Goal: Task Accomplishment & Management: Complete application form

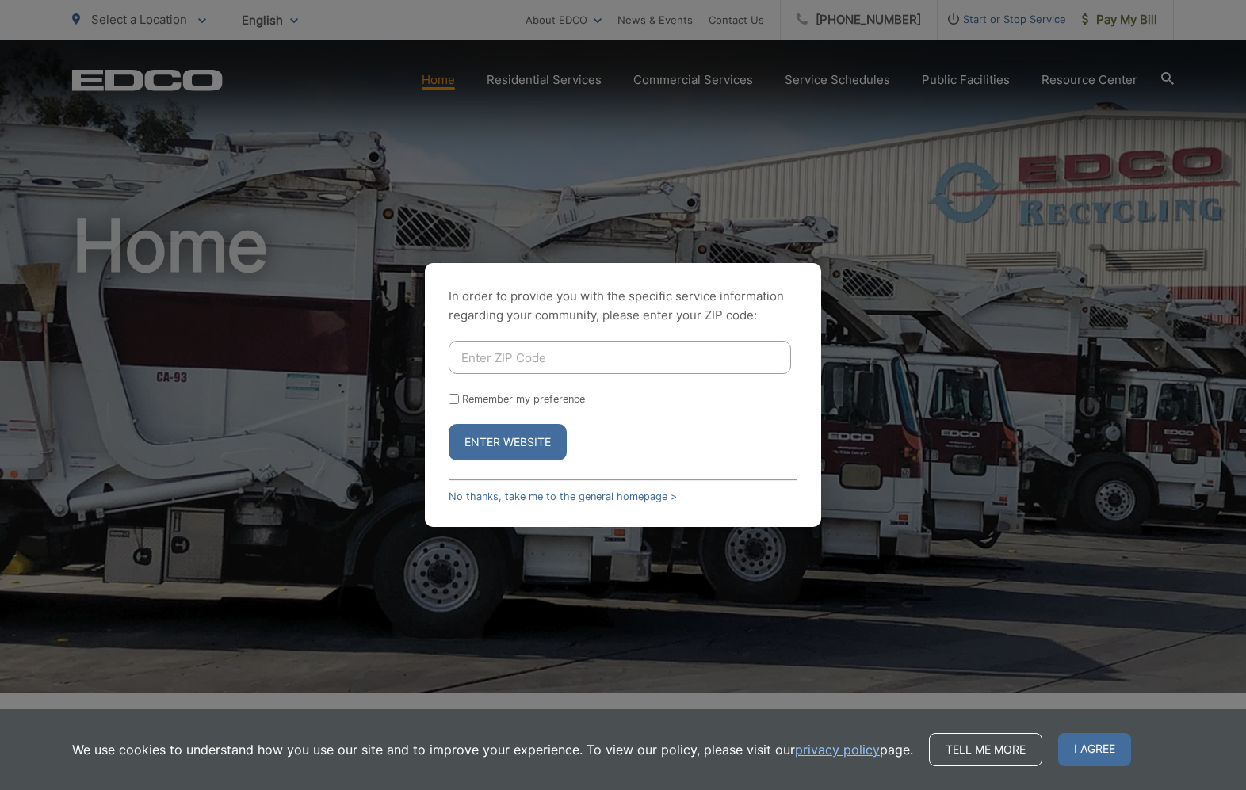
click at [663, 362] on input "Enter ZIP Code" at bounding box center [620, 357] width 342 height 33
type input "92078"
click at [448, 394] on div "In order to provide you with the specific service information regarding your co…" at bounding box center [623, 395] width 396 height 264
click at [450, 399] on div "In order to provide you with the specific service information regarding your co…" at bounding box center [623, 395] width 396 height 264
click at [456, 401] on input "Remember my preference" at bounding box center [454, 399] width 10 height 10
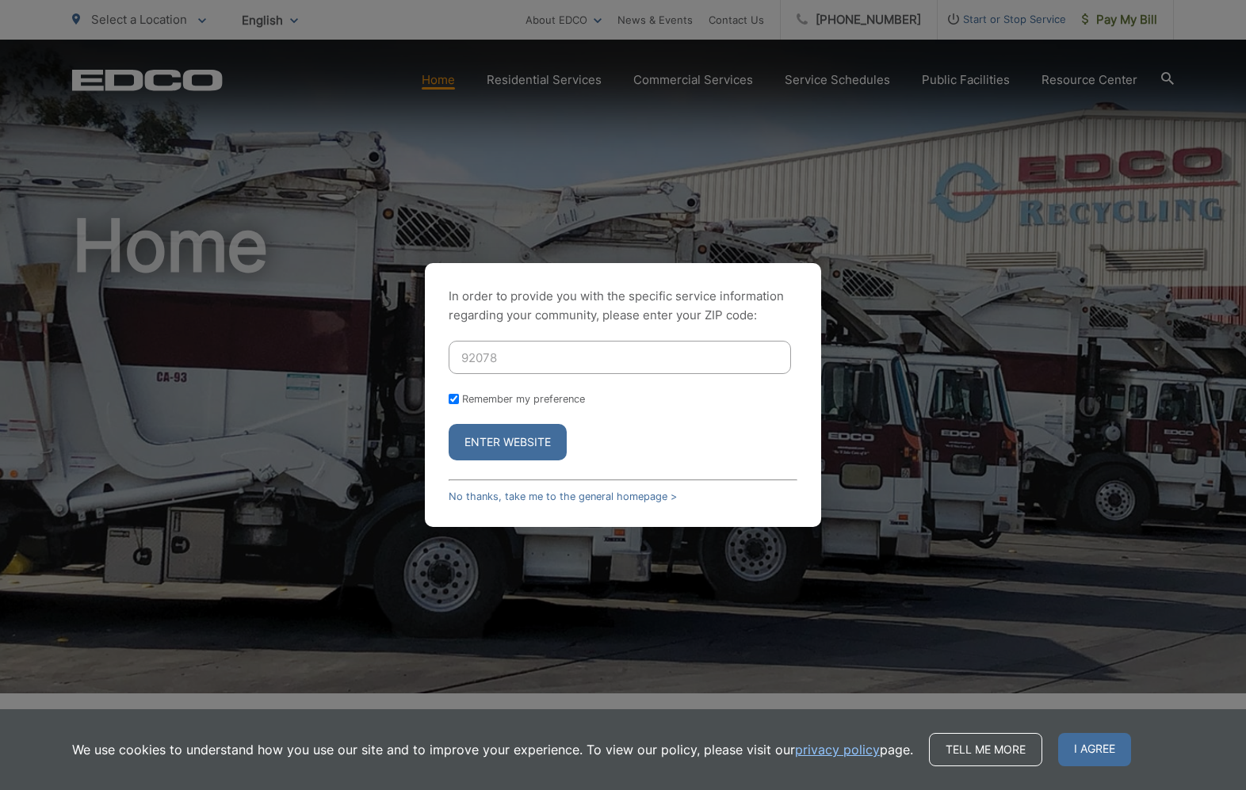
checkbox input "true"
click at [483, 441] on button "Enter Website" at bounding box center [508, 442] width 118 height 36
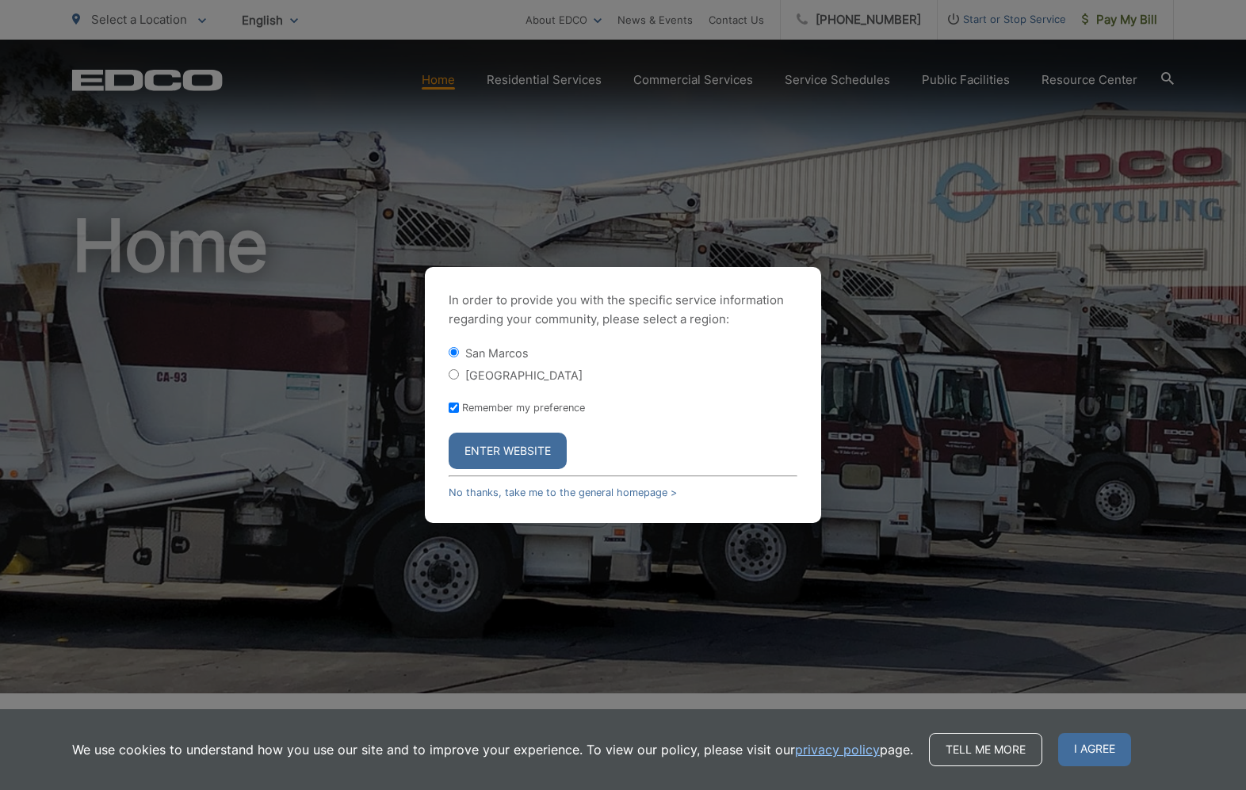
click at [527, 447] on button "Enter Website" at bounding box center [508, 451] width 118 height 36
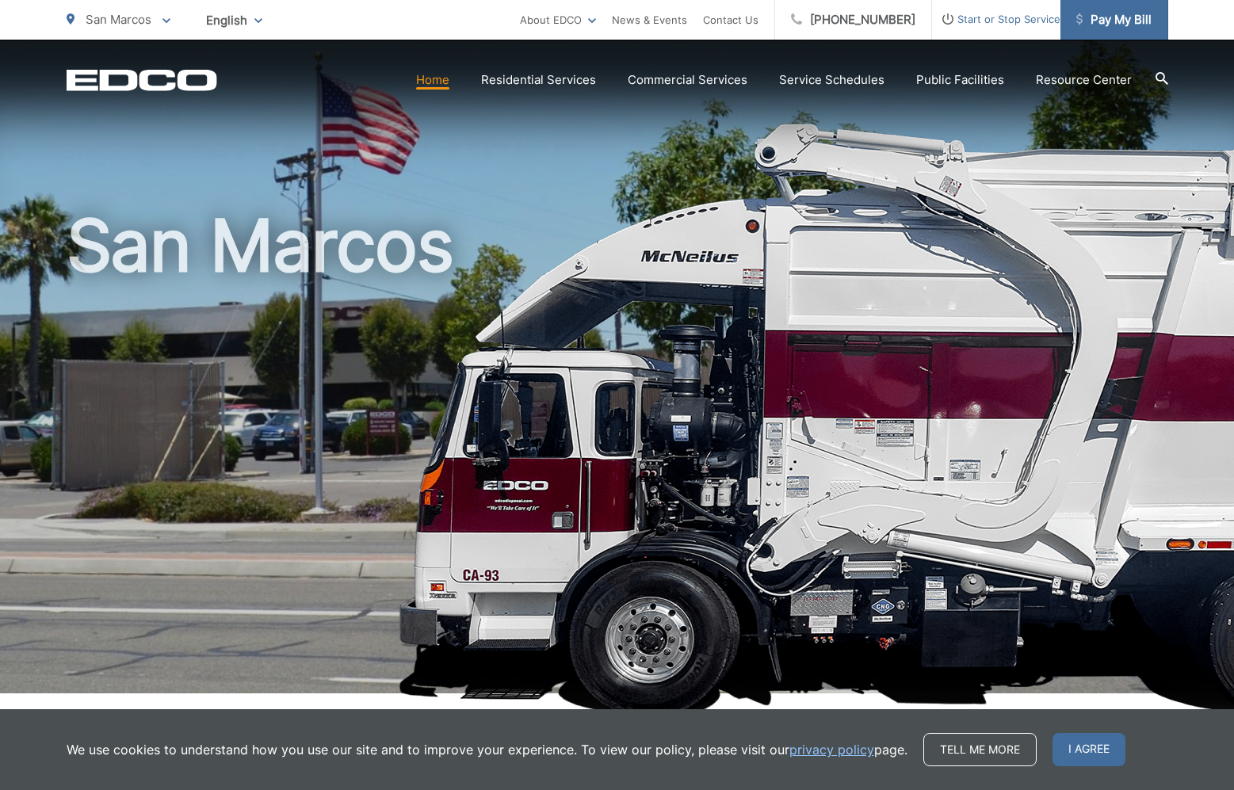
click at [1111, 22] on span "Pay My Bill" at bounding box center [1113, 19] width 75 height 19
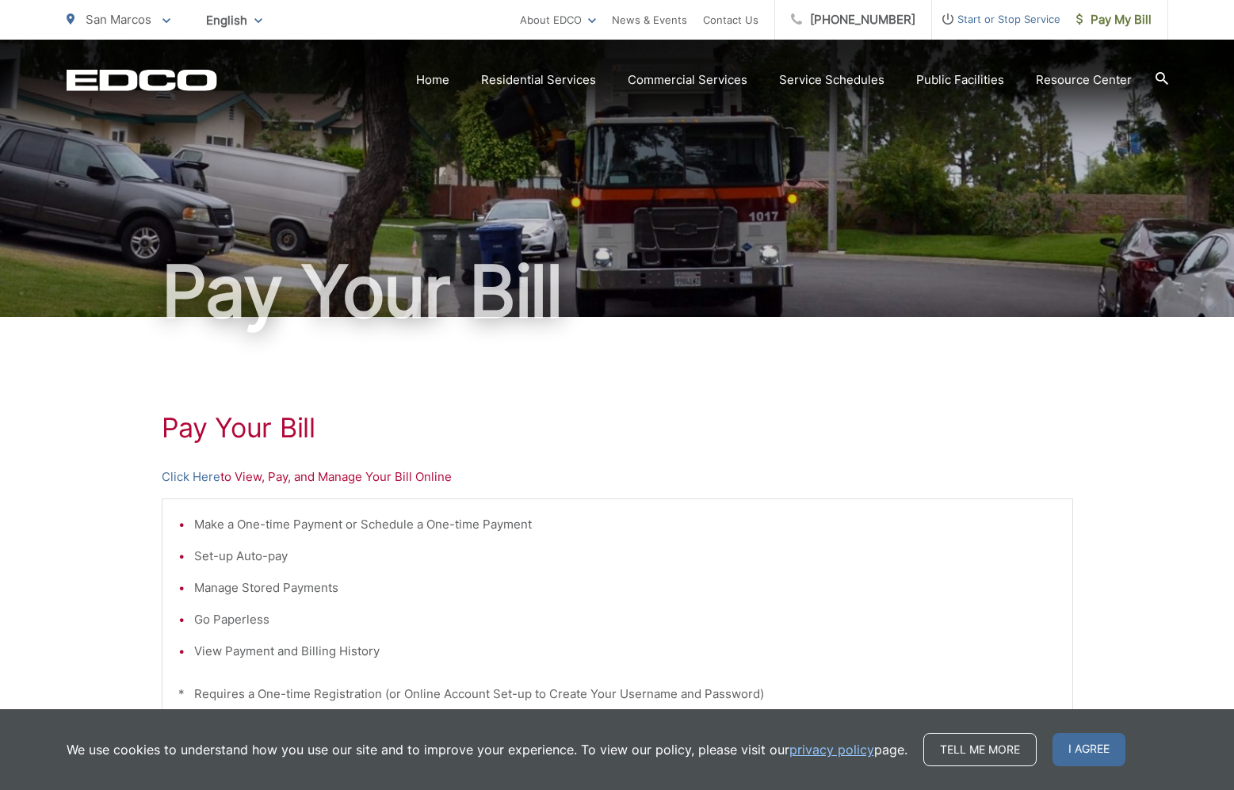
click at [993, 19] on span "Start or Stop Service" at bounding box center [996, 19] width 128 height 19
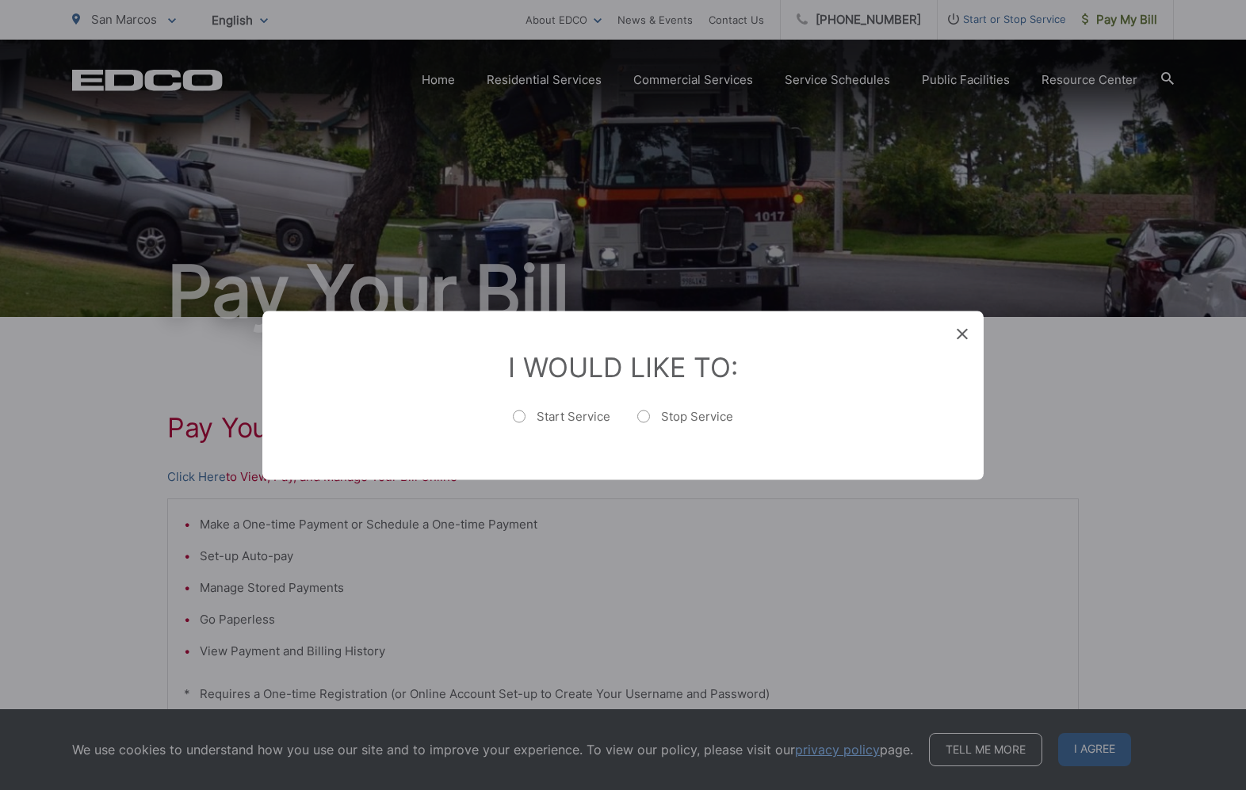
click at [519, 414] on label "Start Service" at bounding box center [561, 424] width 97 height 32
radio input "true"
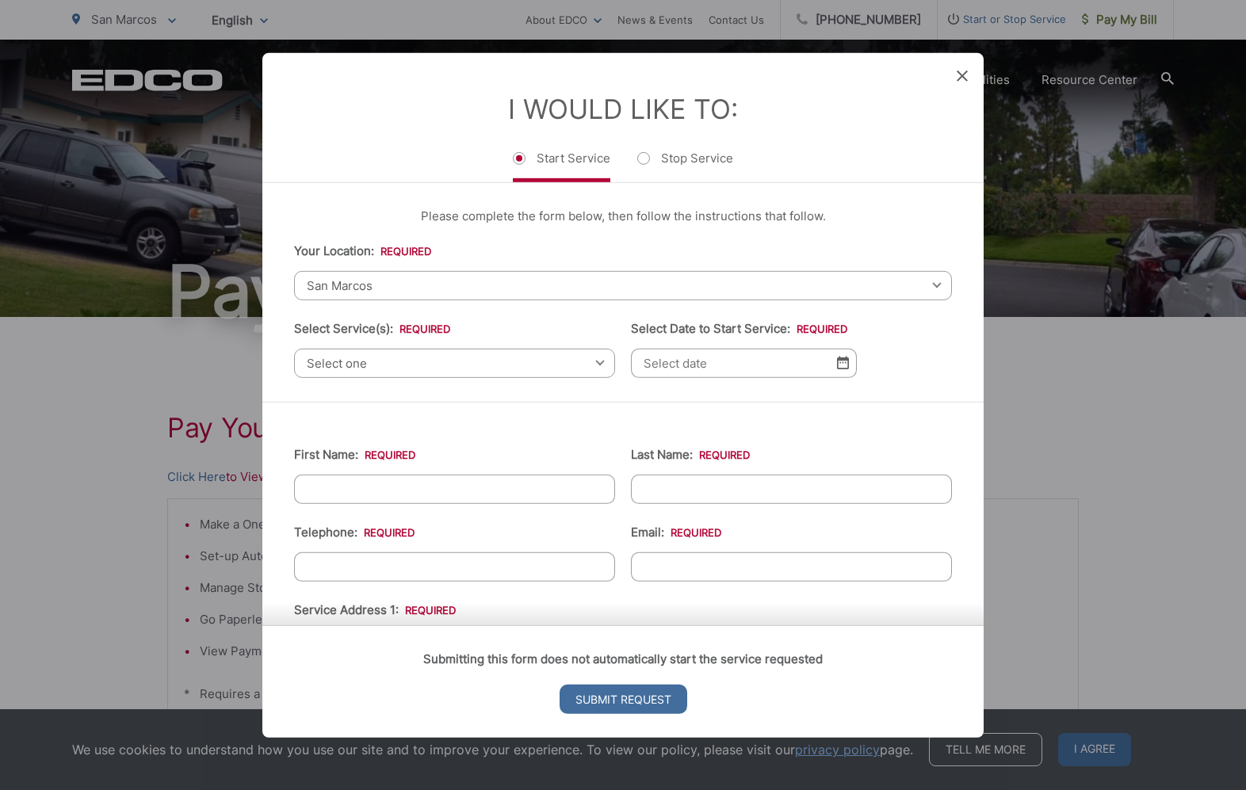
click at [600, 367] on span "Select one" at bounding box center [454, 362] width 321 height 29
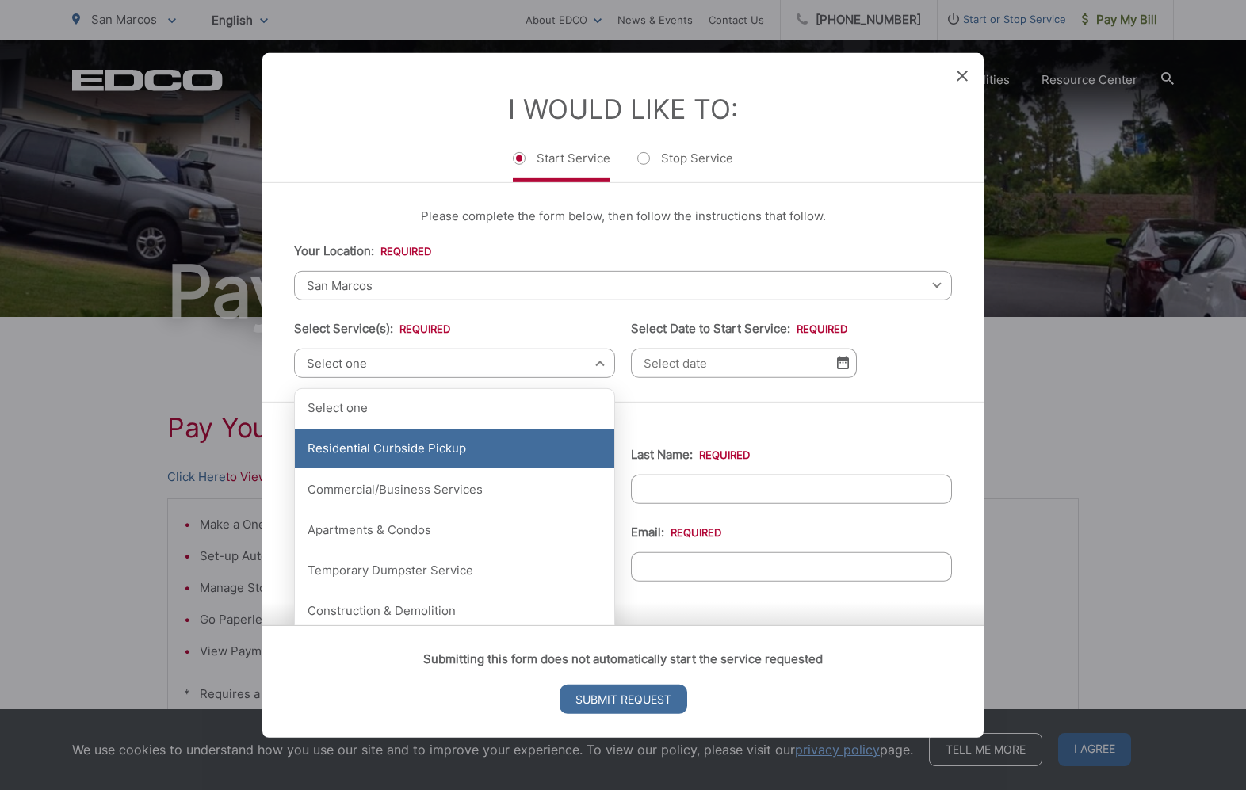
click at [427, 446] on div "Residential Curbside Pickup" at bounding box center [454, 450] width 319 height 40
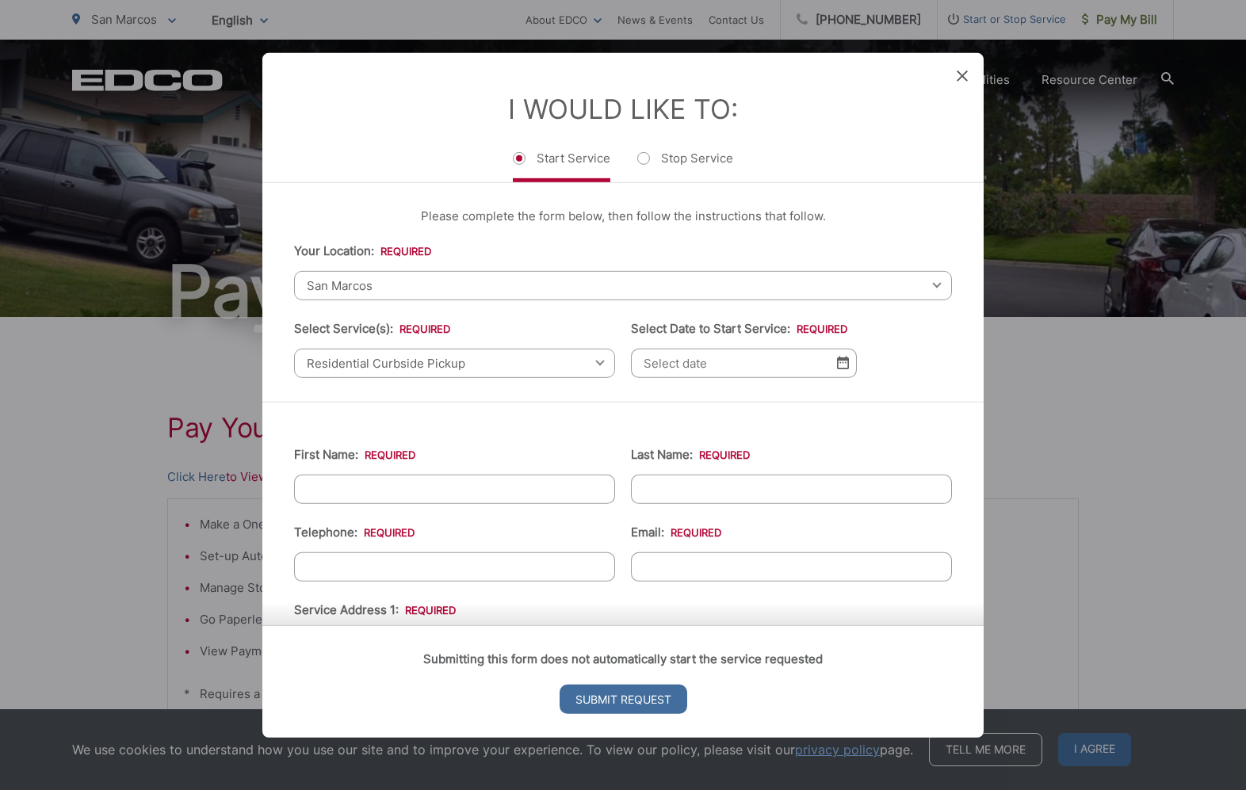
click at [837, 365] on img at bounding box center [843, 362] width 12 height 13
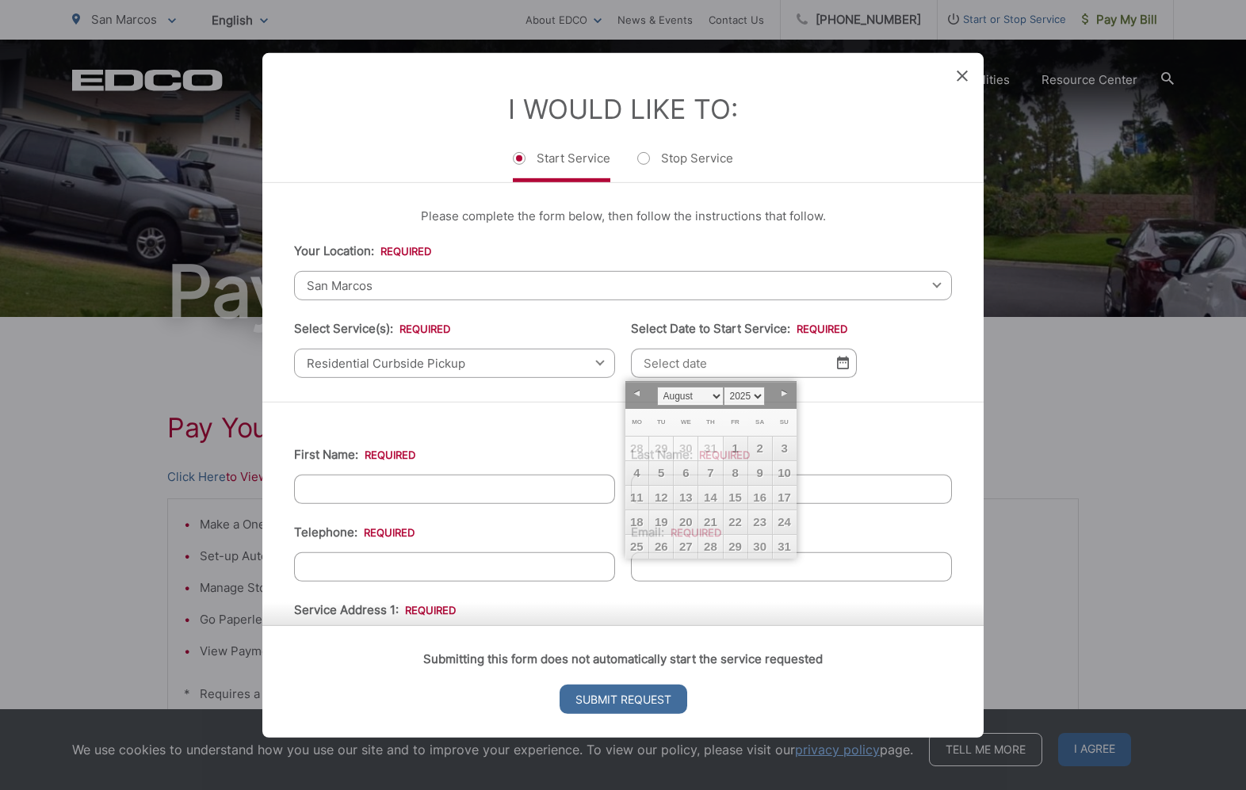
click at [958, 74] on icon at bounding box center [962, 75] width 11 height 11
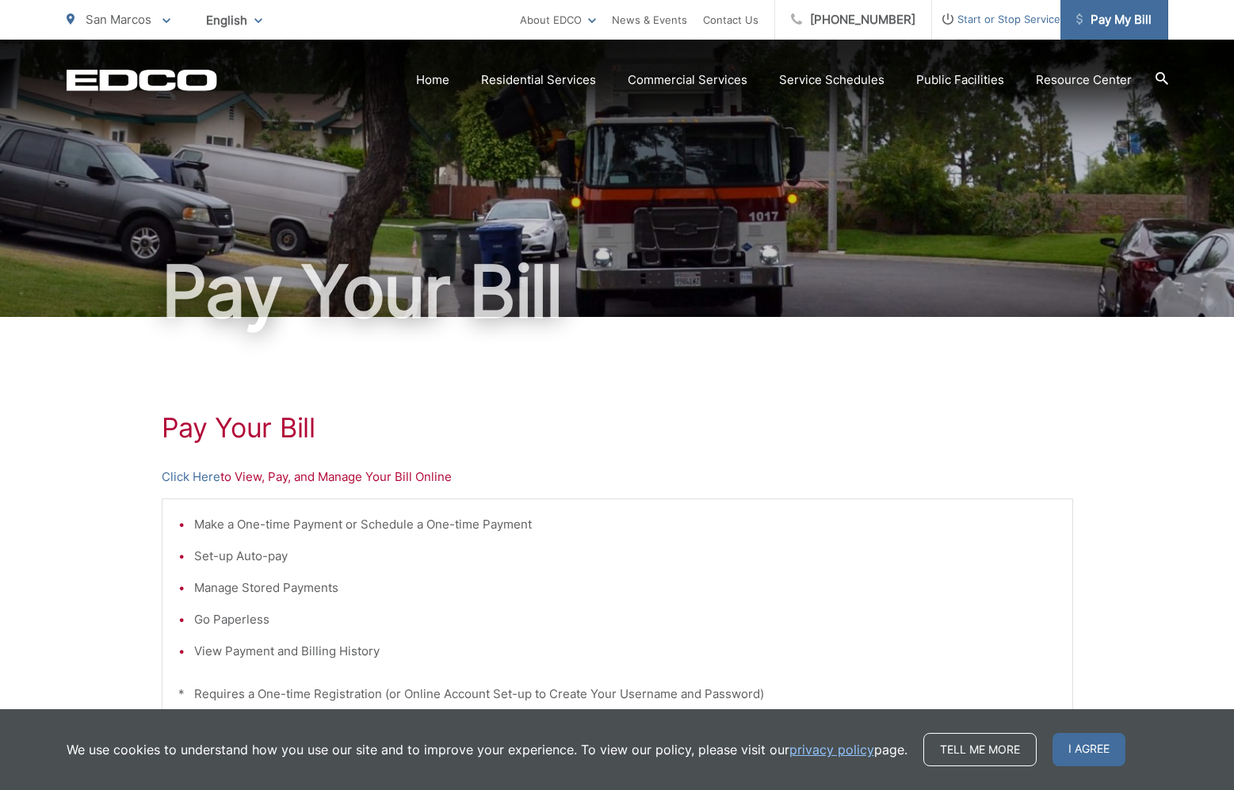
click at [1111, 16] on span "Pay My Bill" at bounding box center [1113, 19] width 75 height 19
click at [201, 479] on link "Click Here" at bounding box center [191, 477] width 59 height 19
